Goal: Task Accomplishment & Management: Manage account settings

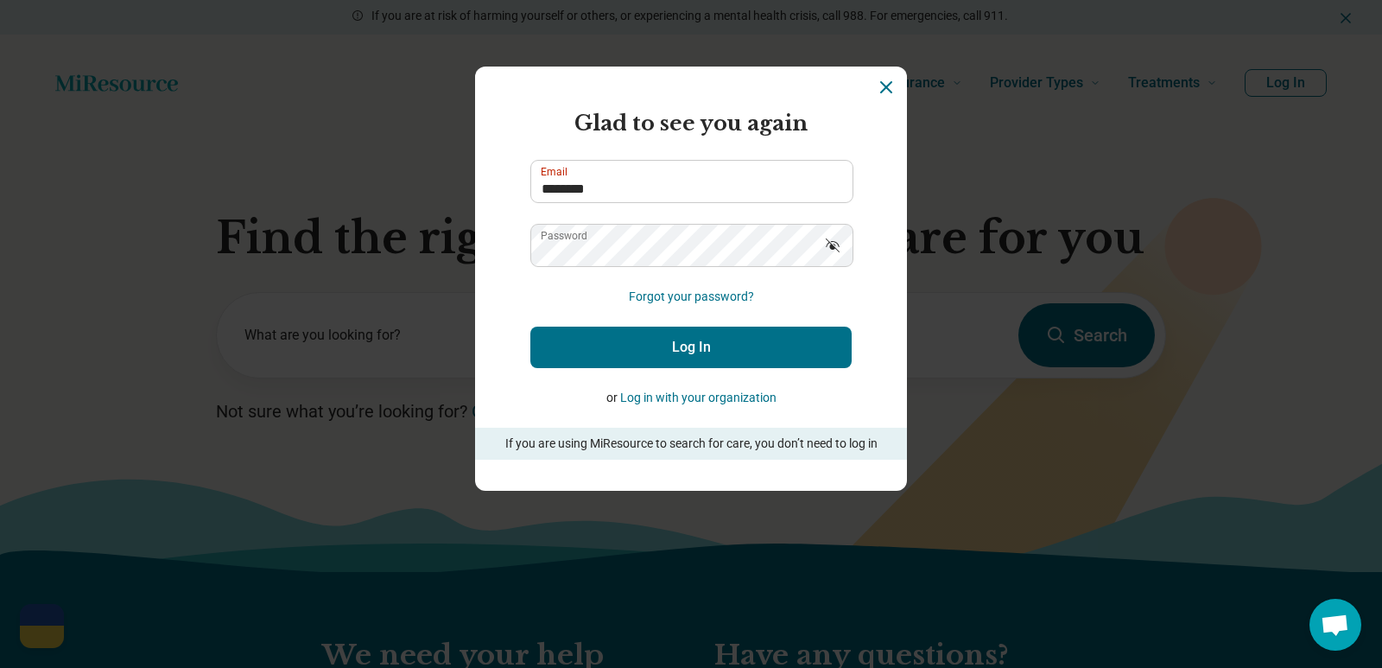
click at [677, 338] on button "Log In" at bounding box center [690, 346] width 321 height 41
click at [675, 349] on button "Log In" at bounding box center [690, 346] width 321 height 41
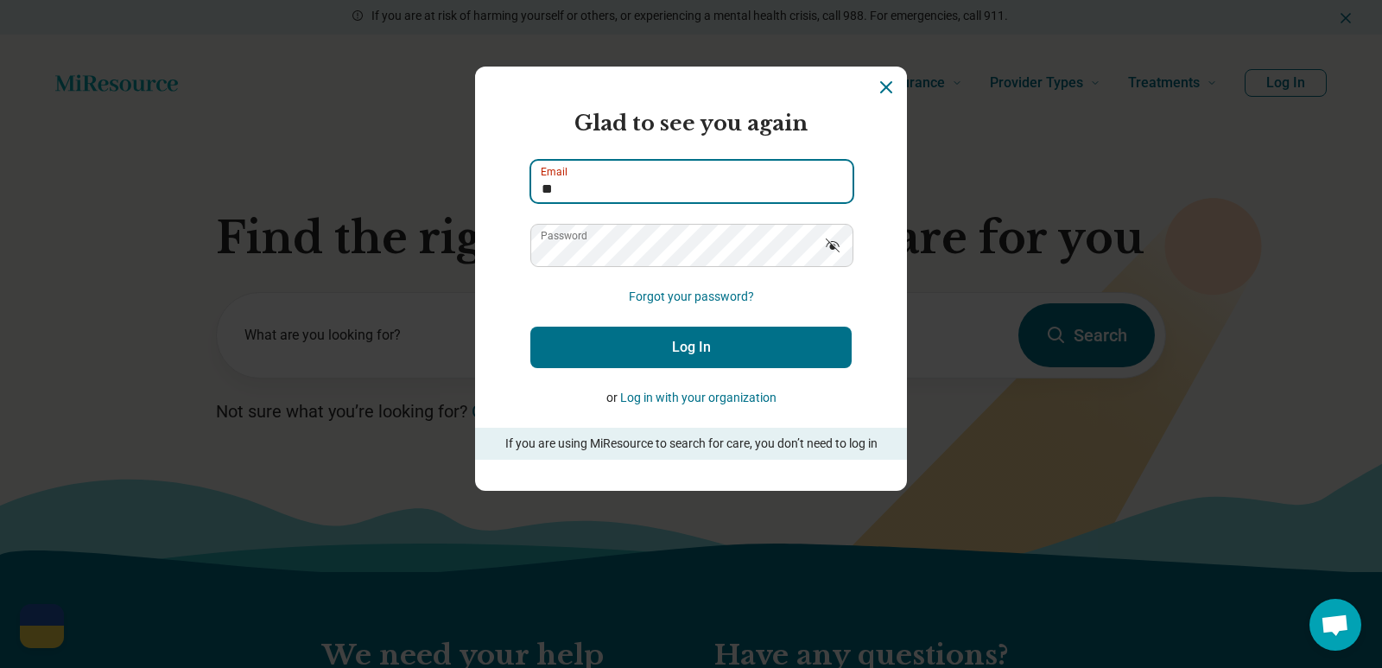
type input "*"
type input "**********"
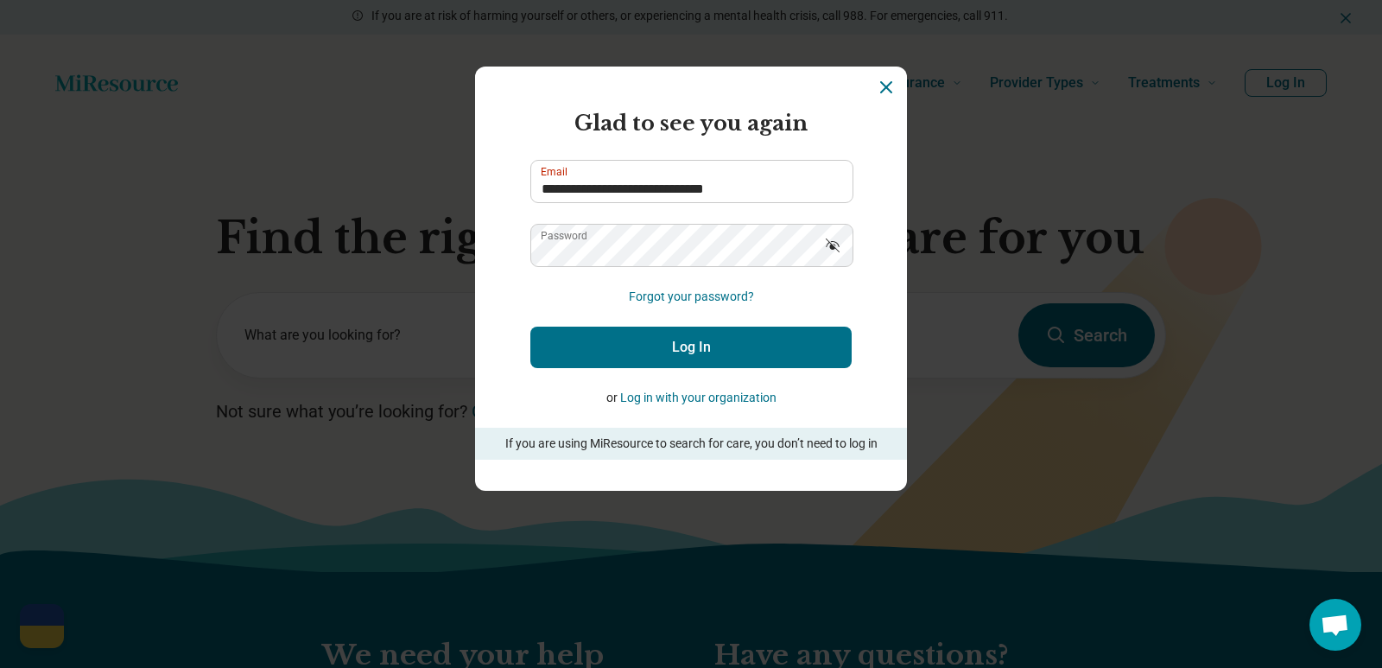
click at [665, 357] on button "Log In" at bounding box center [690, 346] width 321 height 41
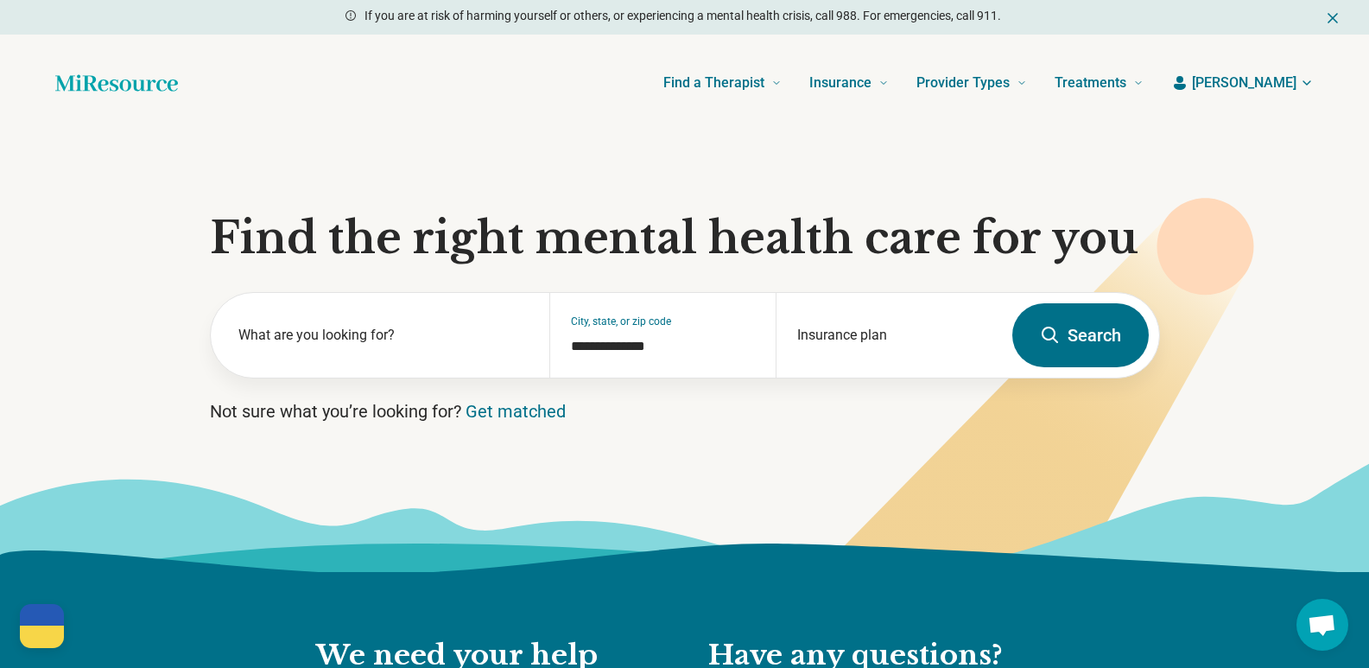
click at [1272, 81] on span "[PERSON_NAME]" at bounding box center [1244, 83] width 104 height 21
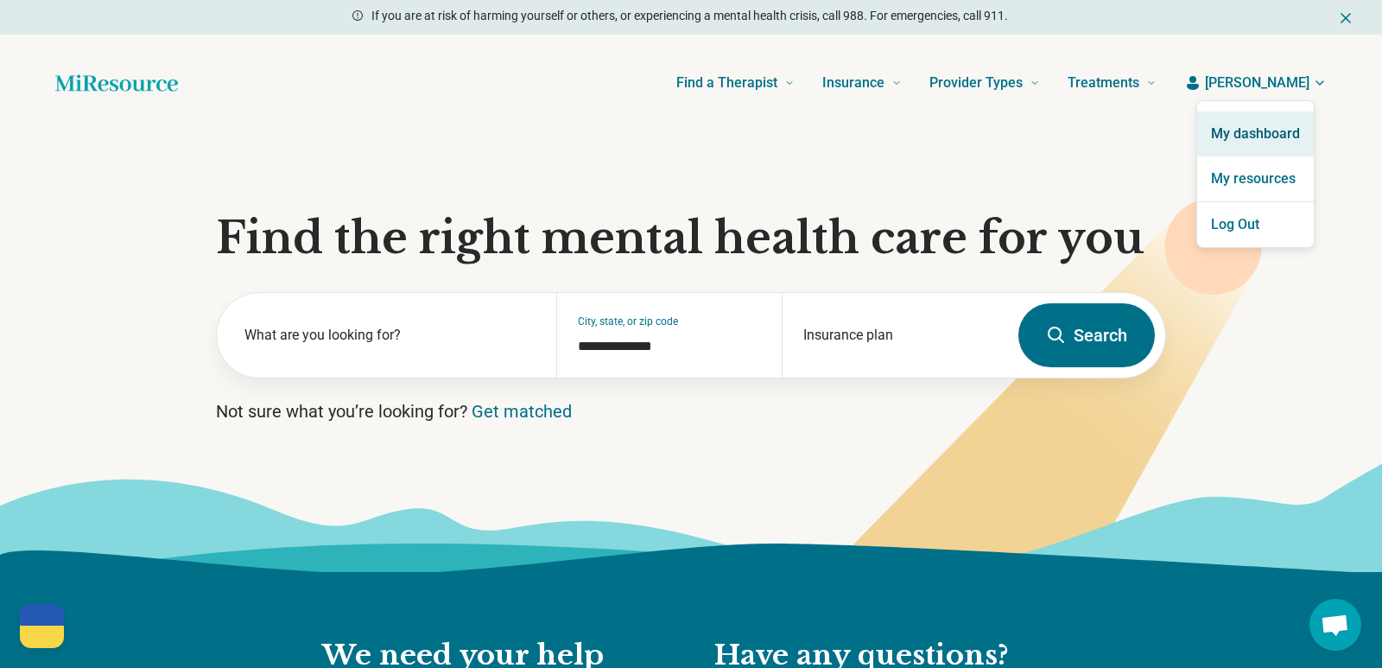
click at [1251, 129] on link "My dashboard" at bounding box center [1255, 133] width 117 height 45
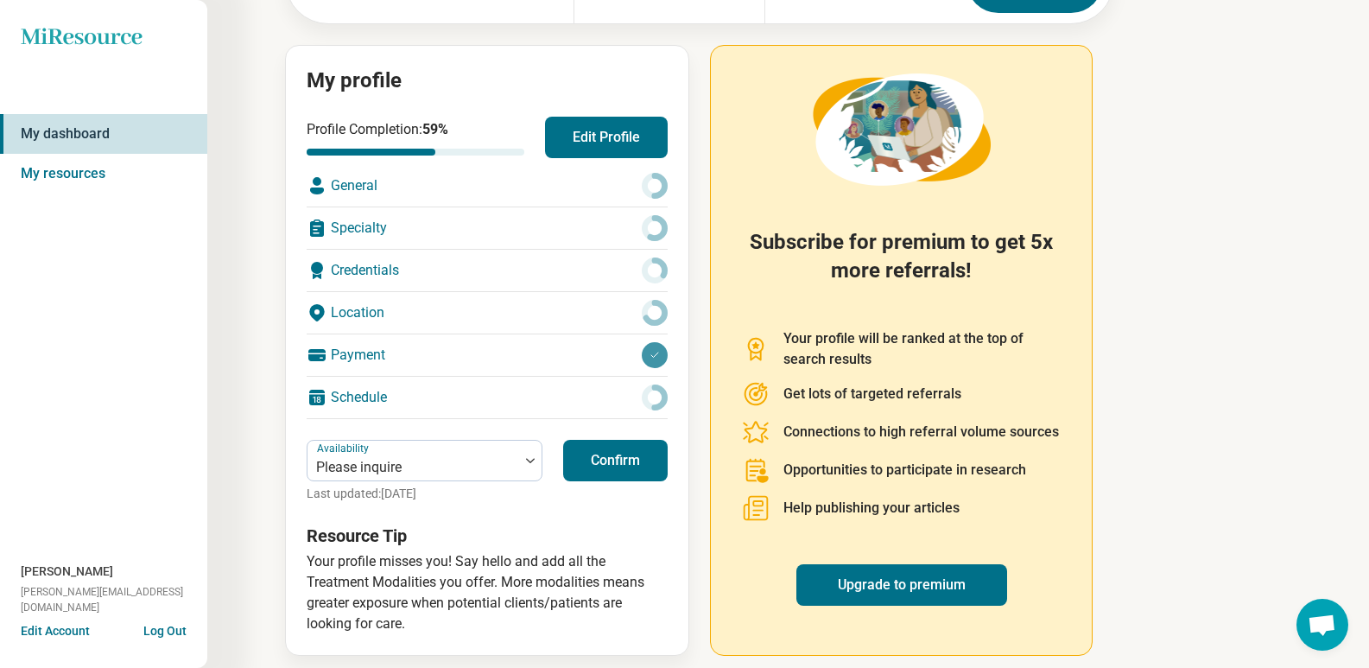
scroll to position [168, 0]
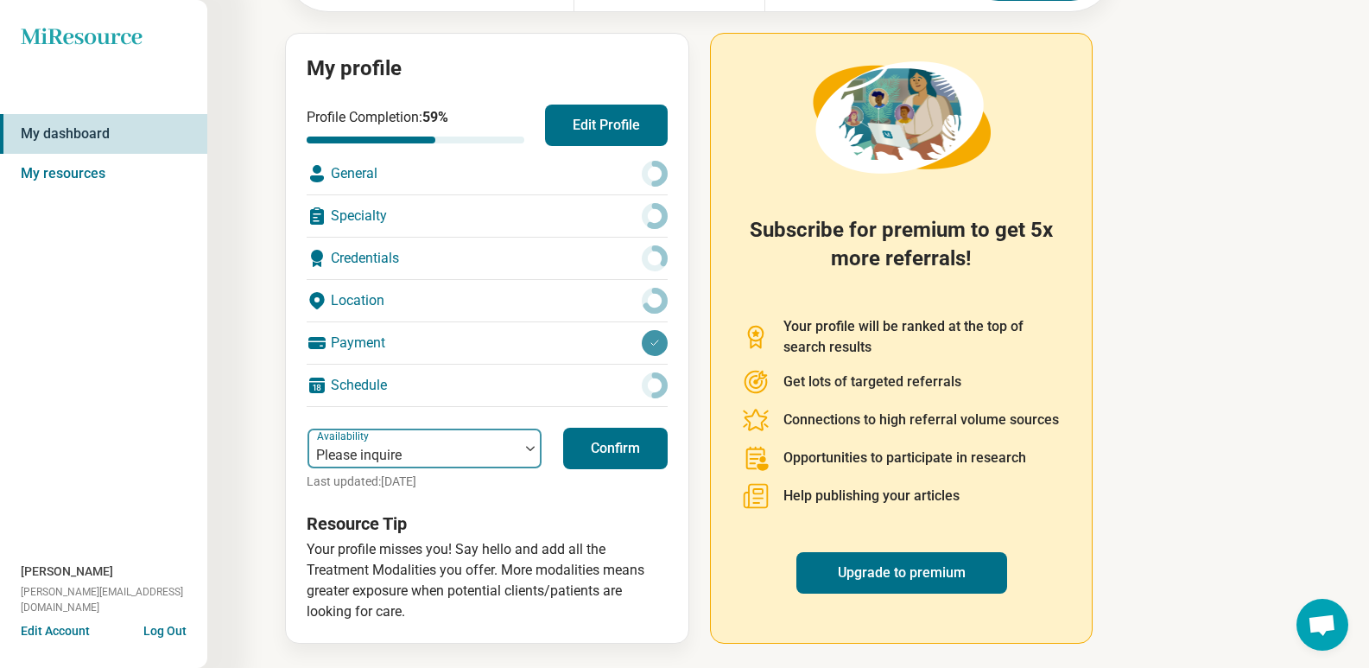
click at [429, 453] on div at bounding box center [413, 455] width 198 height 24
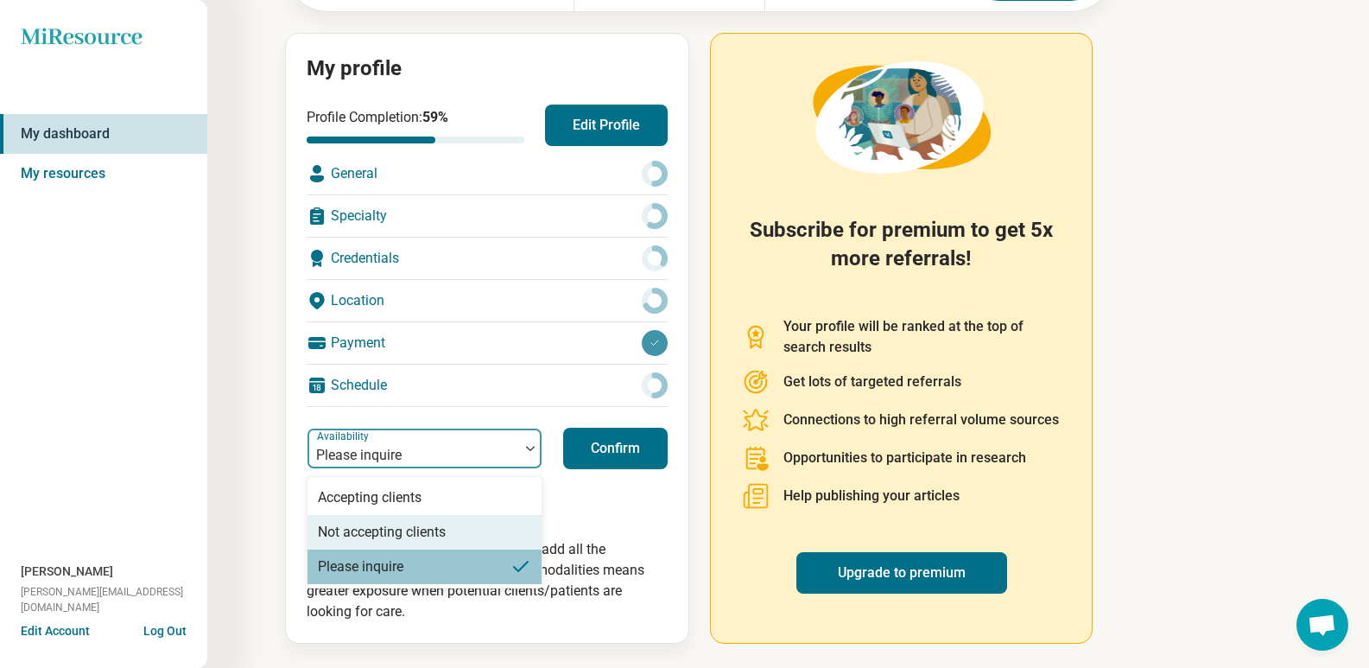
click at [410, 526] on div "Not accepting clients" at bounding box center [382, 532] width 128 height 21
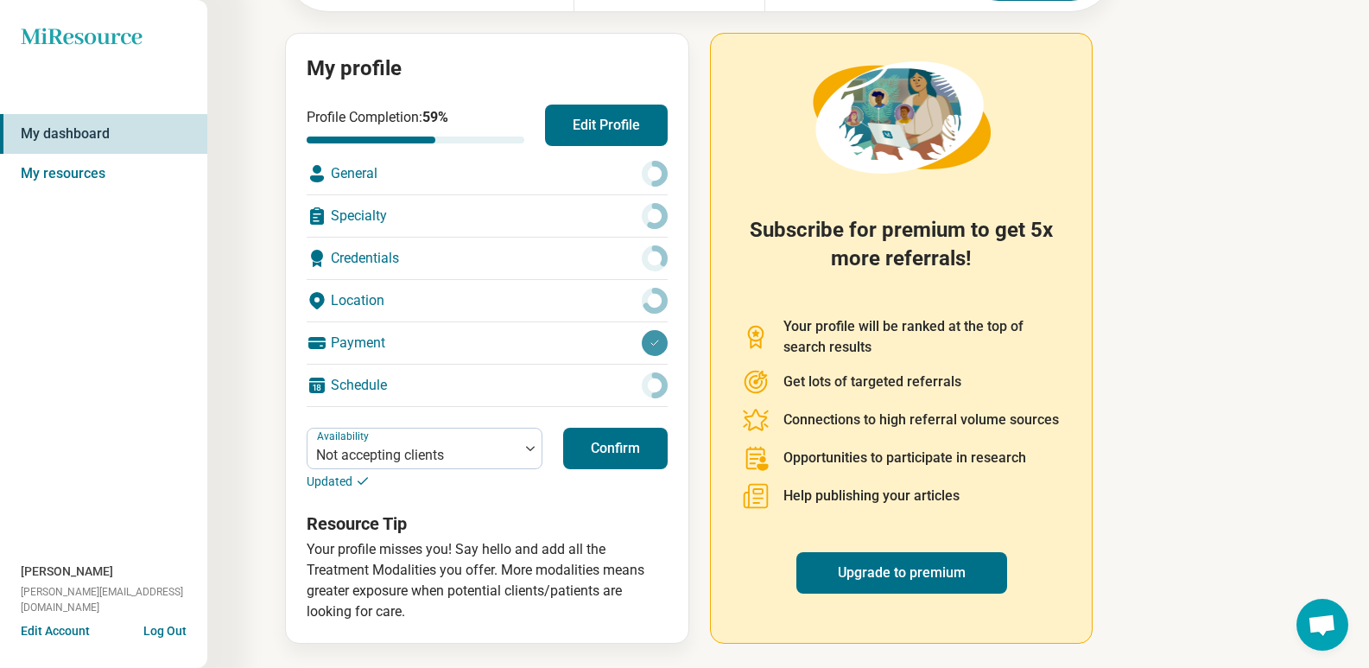
click at [615, 443] on button "Confirm" at bounding box center [615, 447] width 104 height 41
click at [609, 452] on button "Confirm" at bounding box center [615, 447] width 104 height 41
